Goal: Task Accomplishment & Management: Complete application form

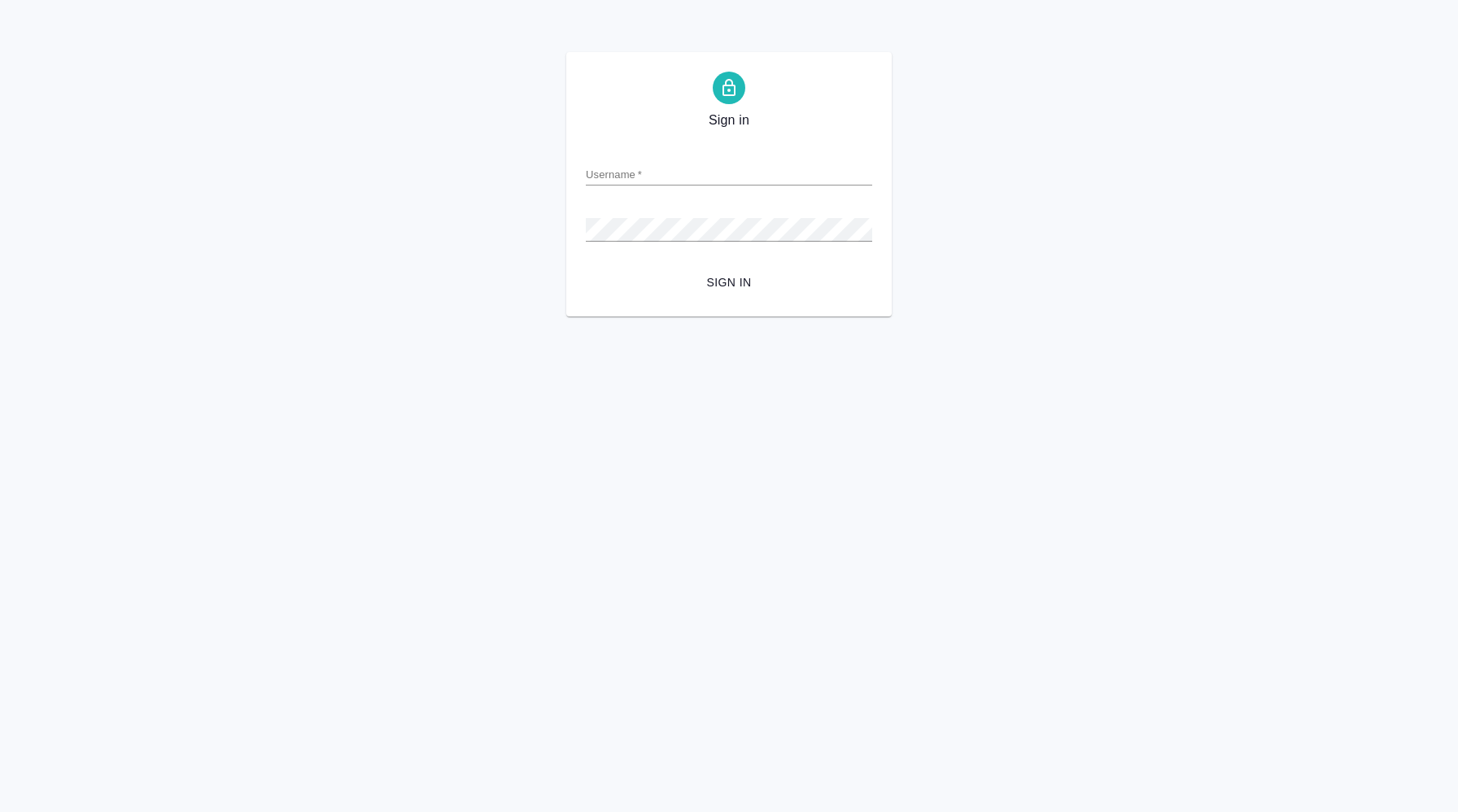
click at [674, 183] on input "Username   *" at bounding box center [729, 174] width 287 height 23
type input "[PERSON_NAME][EMAIL_ADDRESS][DOMAIN_NAME]"
click at [721, 288] on span "Sign in" at bounding box center [729, 282] width 261 height 20
click at [629, 272] on button "Sign in" at bounding box center [729, 282] width 287 height 30
click at [732, 270] on button "Sign in" at bounding box center [729, 282] width 287 height 30
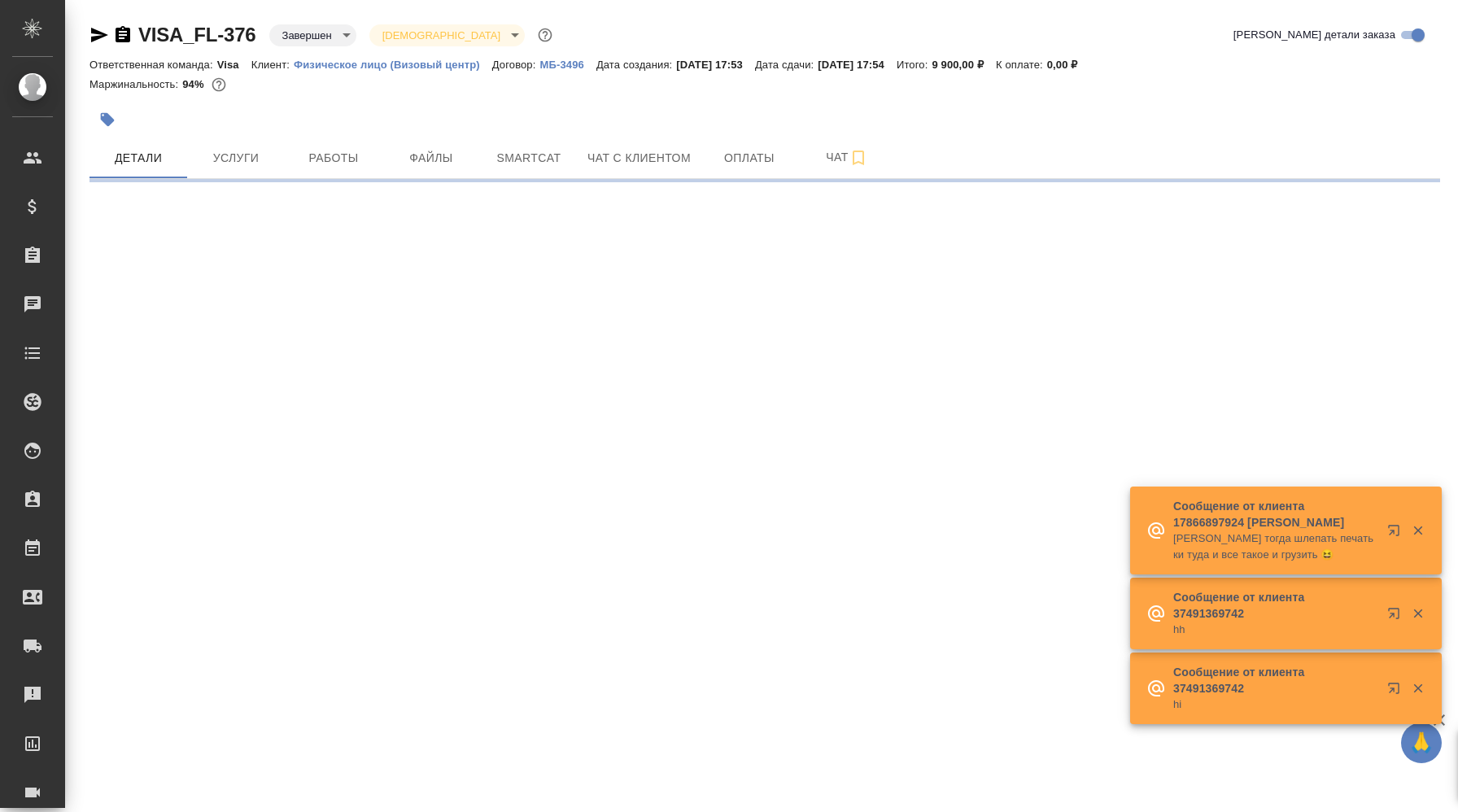
select select "RU"
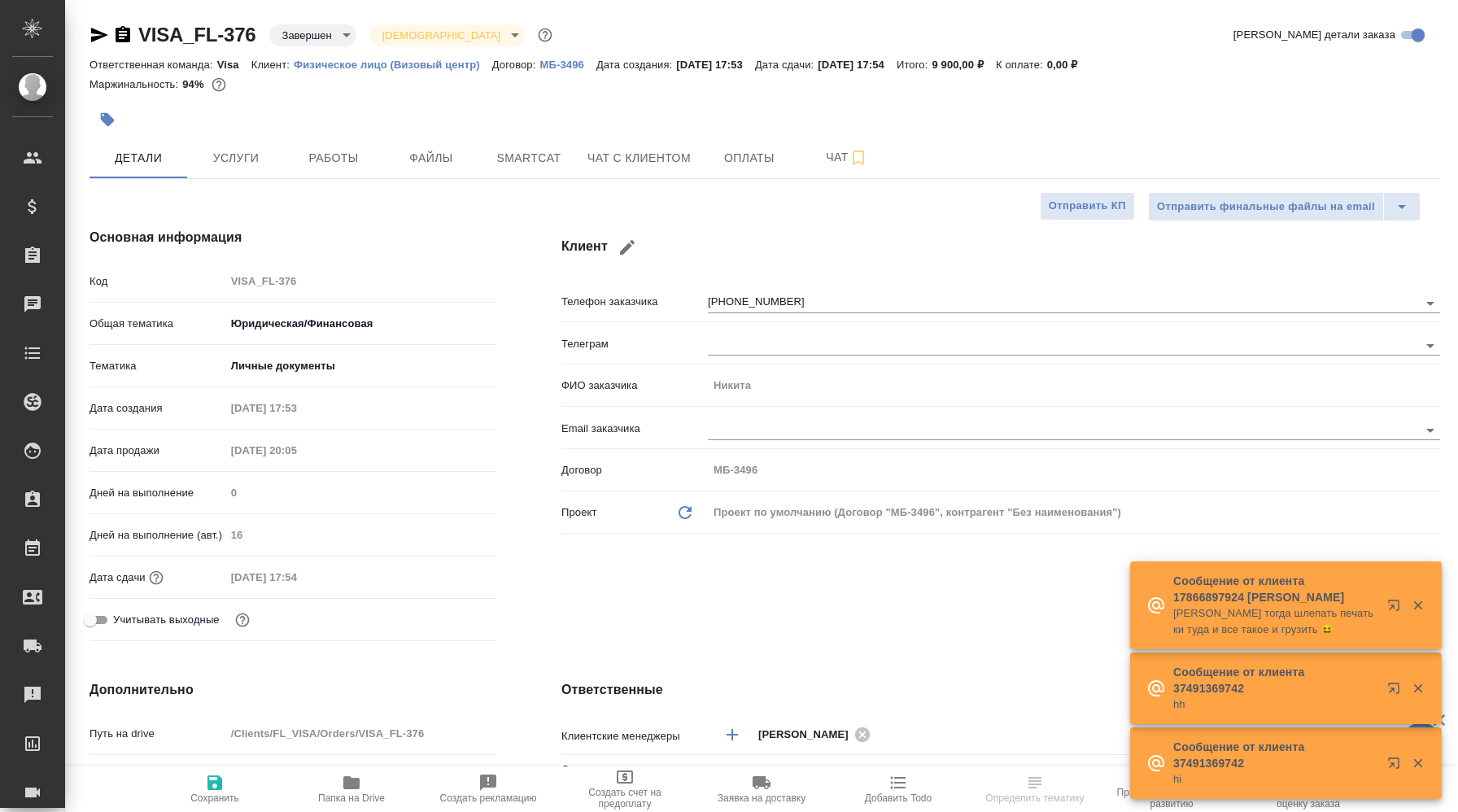
type textarea "x"
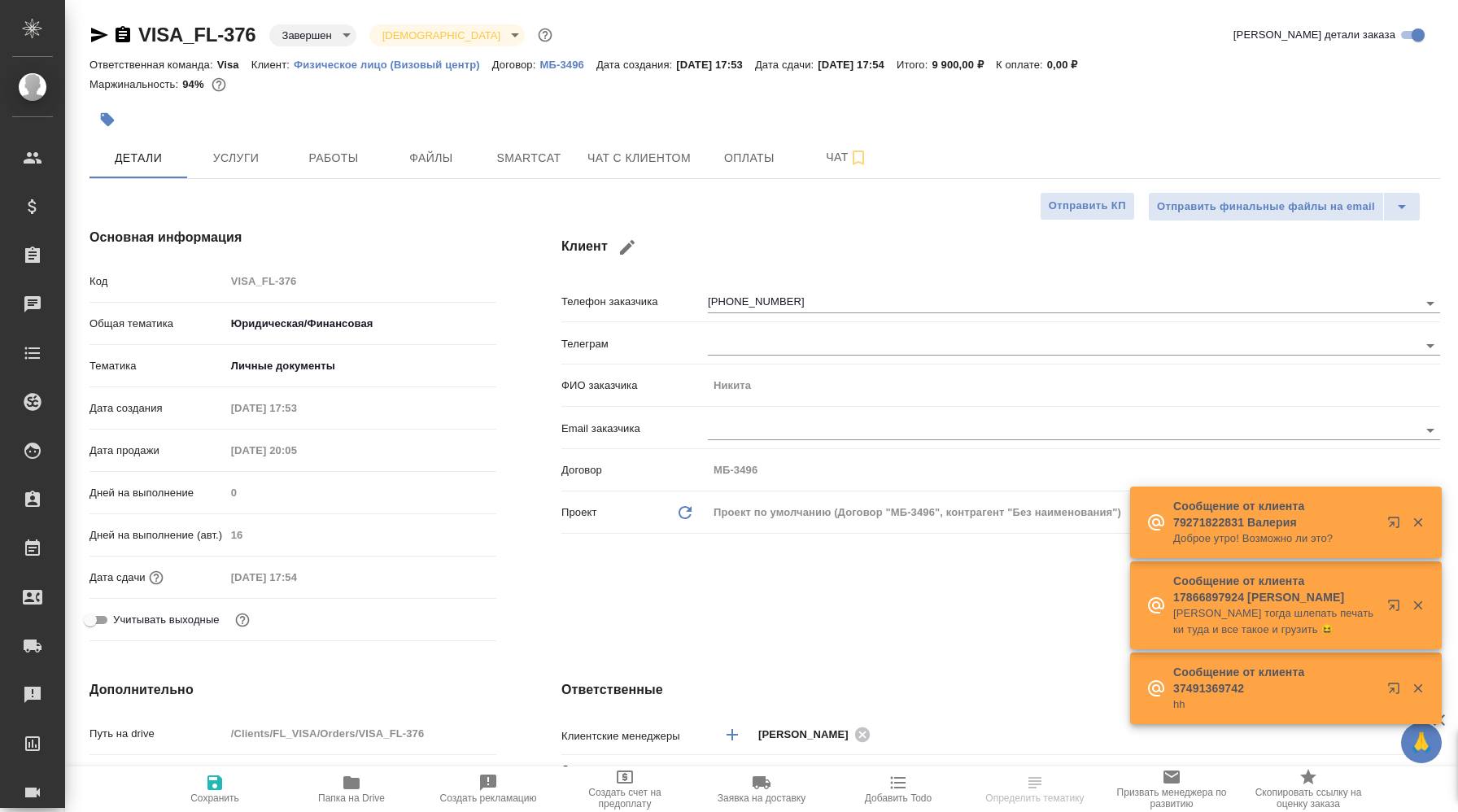
type input "[PERSON_NAME]"
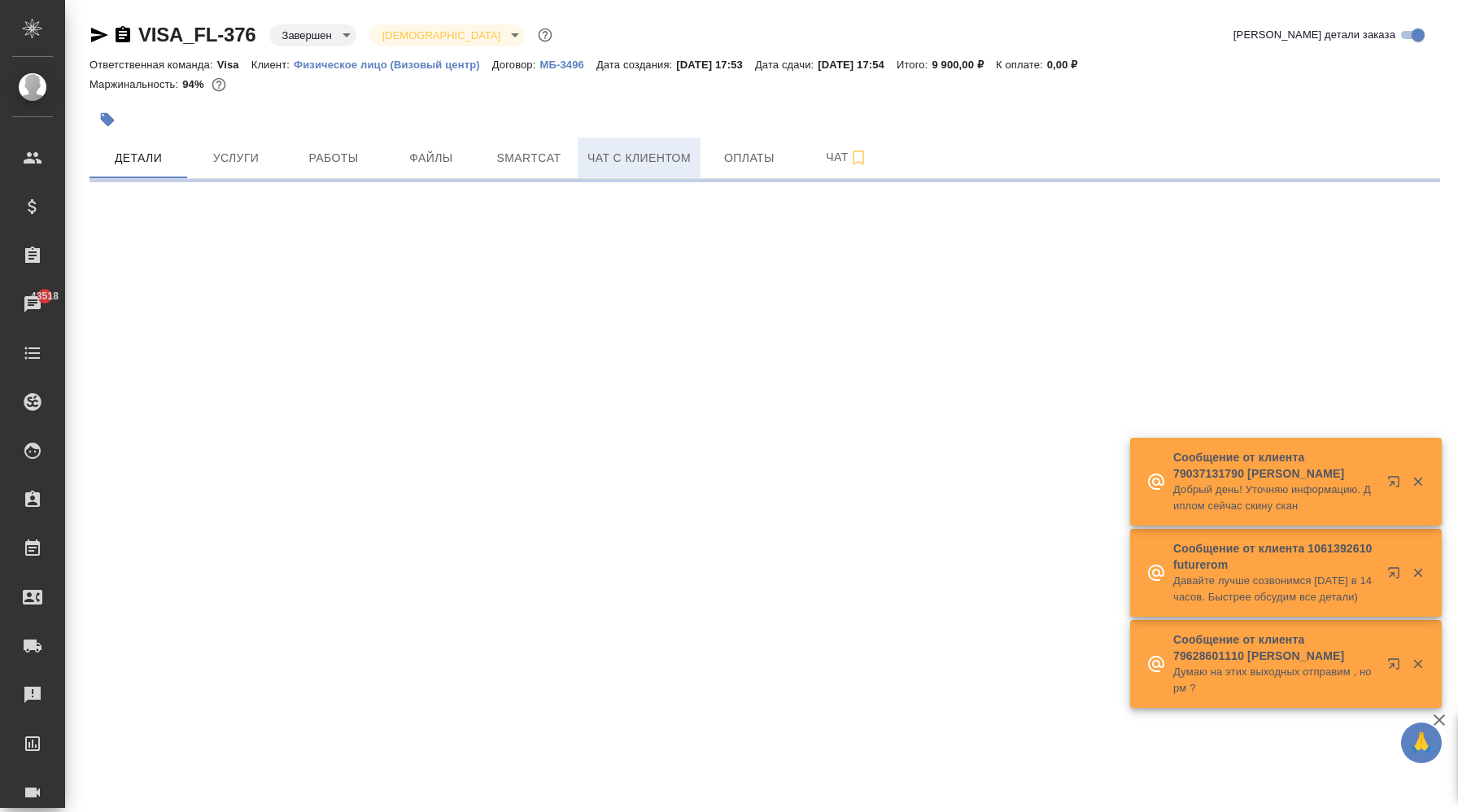
select select "RU"
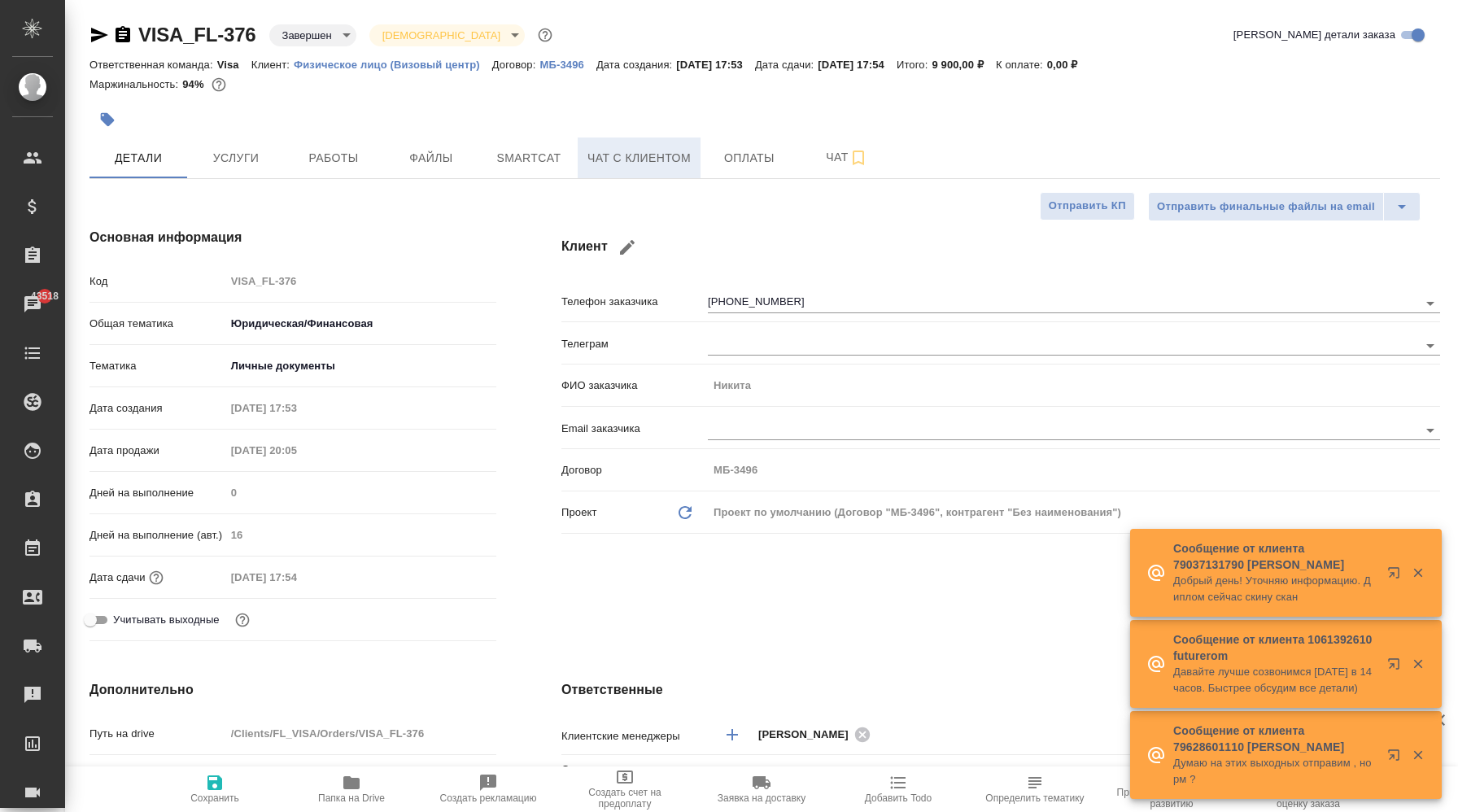
type textarea "x"
